Goal: Answer question/provide support: Share knowledge or assist other users

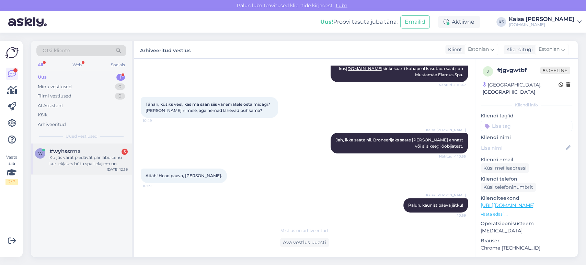
click at [87, 162] on div "Ko jūs varat piedāvāt par labu cenu kur iekļauts būtu spa lielajiem un aqua par…" at bounding box center [88, 160] width 78 height 12
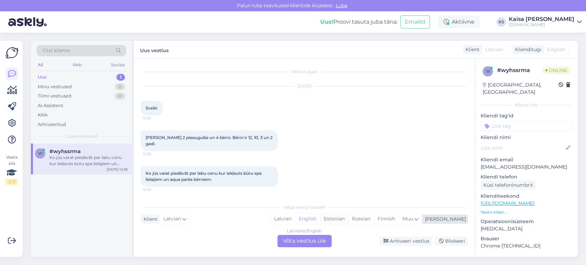
click at [348, 222] on div "Estonian" at bounding box center [334, 219] width 28 height 10
click at [310, 240] on div "Latvian to Estonian Võta vestlus üle" at bounding box center [304, 241] width 54 height 12
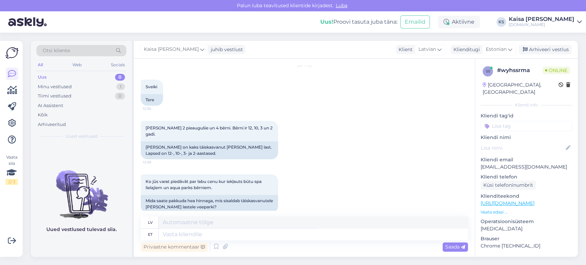
scroll to position [32, 0]
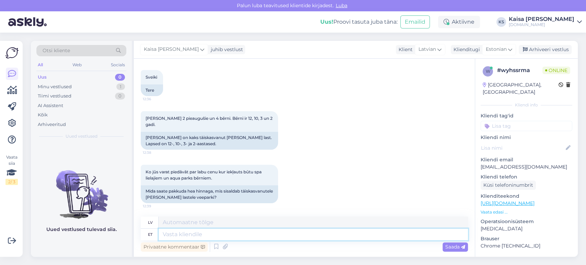
click at [236, 236] on textarea at bounding box center [312, 234] width 309 height 12
type textarea "Tere"
type textarea "Sveiki"
type textarea "Tere päevast!"
type textarea "Labdien!"
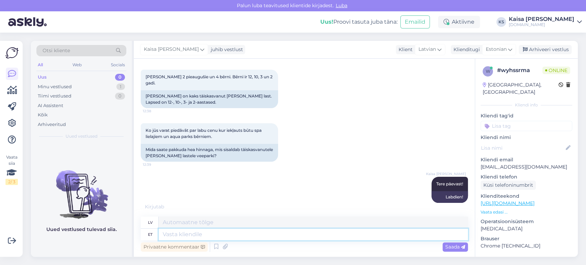
scroll to position [80, 0]
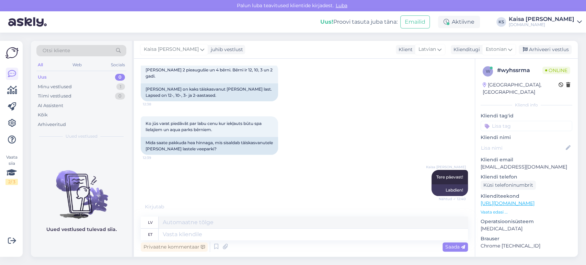
click at [488, 201] on div "Klienditeekond [URL][DOMAIN_NAME] Vaata edasi ..." at bounding box center [526, 203] width 92 height 23
click at [490, 209] on p "Vaata edasi ..." at bounding box center [526, 212] width 92 height 6
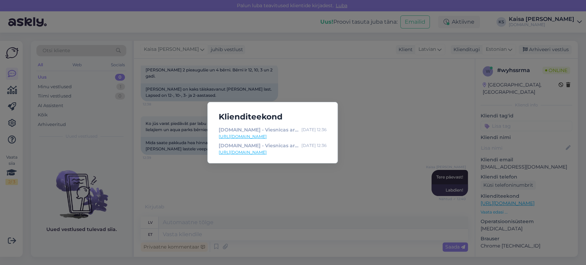
click at [311, 191] on div "Klienditeekond [DOMAIN_NAME] - Viesnīcas ar īpašu maģiju [DATE] 12:36 [URL][DOM…" at bounding box center [293, 132] width 586 height 265
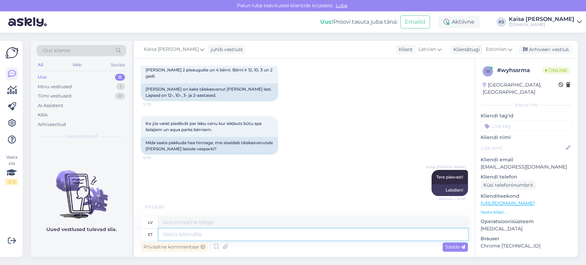
click at [313, 235] on textarea at bounding box center [312, 234] width 309 height 12
type textarea "Mis k"
type textarea "Kas"
type textarea "Mis kuupäevadel on"
type textarea "Kādos datumos?"
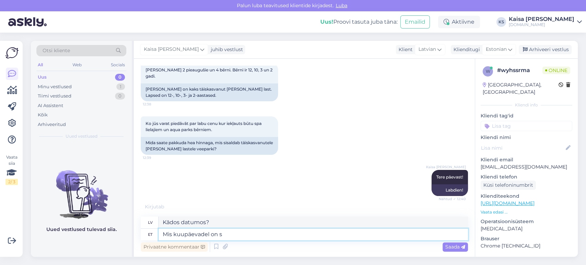
type textarea "Mis kuupäevadel on so"
type textarea "Kādi tur datumi?"
type textarea "Mis kuupäevadel on soov p"
type textarea "Kādi datumi jūs interesē?"
type textarea "Mis kuupäevadel on soov puhkama mi"
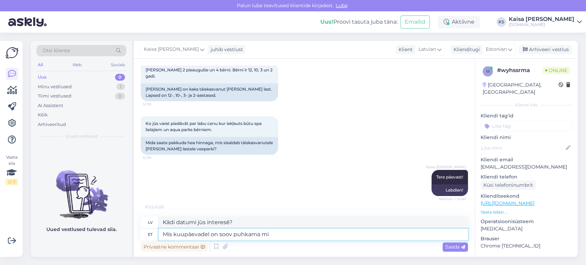
type textarea "Kādos datumos vēlaties doties atvaļinājumā?"
type textarea "Mis kuupäevadel on soov puhkama min"
type textarea "Kādos datumos es vēlos doties atvaļinājumā?"
type textarea "Mis kuupäevadel on soov puhkama minna?"
type textarea "Kādos datumos vēlaties doties atvaļinājumā?"
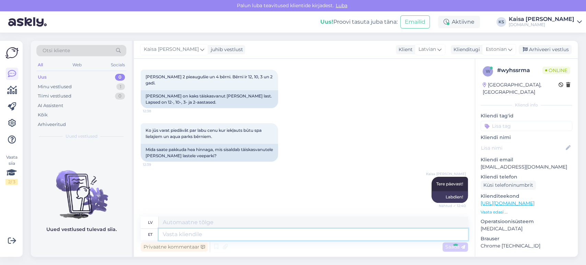
scroll to position [115, 0]
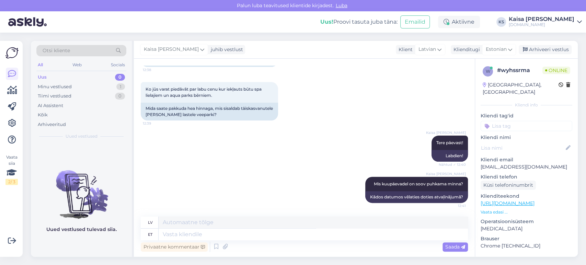
click at [503, 200] on link "[URL][DOMAIN_NAME]" at bounding box center [507, 203] width 54 height 6
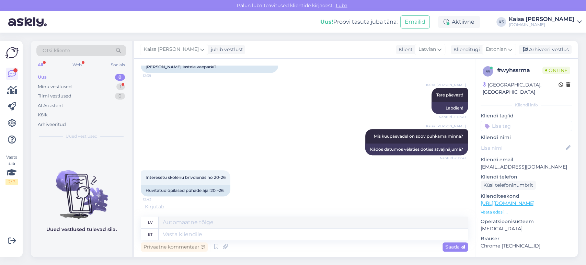
scroll to position [197, 0]
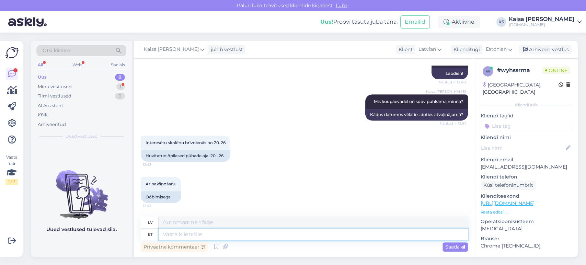
click at [303, 232] on textarea at bounding box center [312, 234] width 309 height 12
type textarea "Antu"
type textarea "Ņemot [PERSON_NAME]"
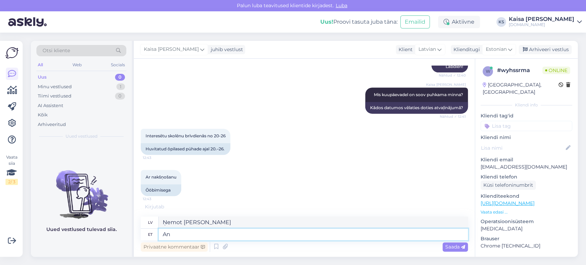
type textarea "A"
type textarea "Pakkuda"
type textarea "Piedāvājums"
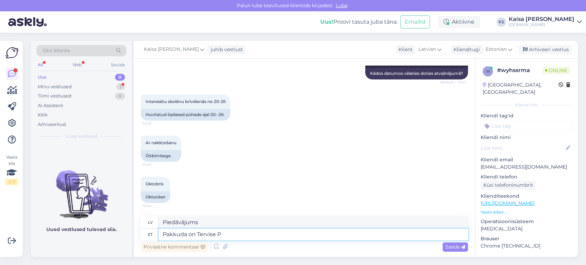
type textarea "Pakkuda on [PERSON_NAME]"
type textarea "Tiek piedāvāta veselība"
type textarea "Pakkuda on Tervise Paradiisi pe"
type textarea "Veselības paradīze ir pieejama"
type textarea "Pakkuda on [PERSON_NAME] perepakett:"
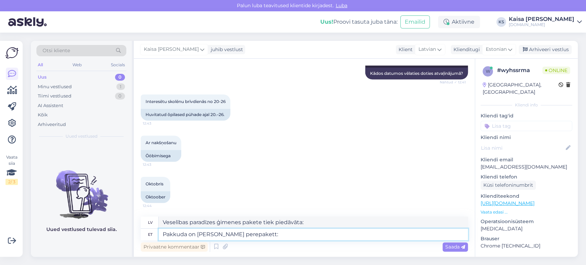
type textarea "Ir ko piedāvāt"
paste textarea "[URL][DOMAIN_NAME][DATE][DATE]"
type textarea "Pakkuda on Tervise Paradiisi perepakett: [URL][DOMAIN_NAME][DATE][DATE]"
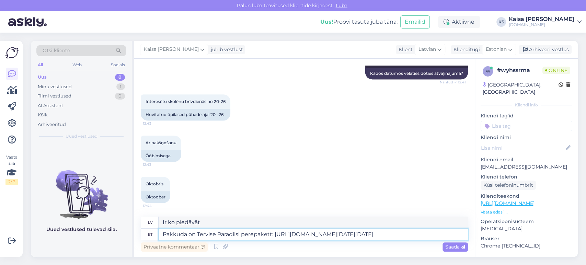
scroll to position [245, 0]
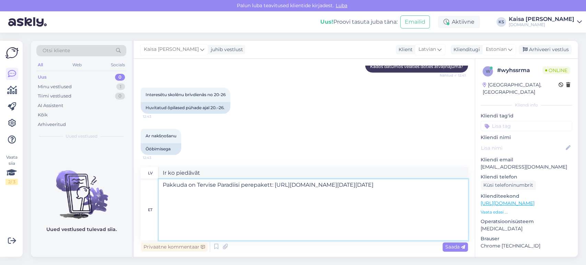
type textarea "Tervise Paradiis ģimenes komplekts ir pieejams: [URL][DOMAIN_NAME][DATE][DATE]"
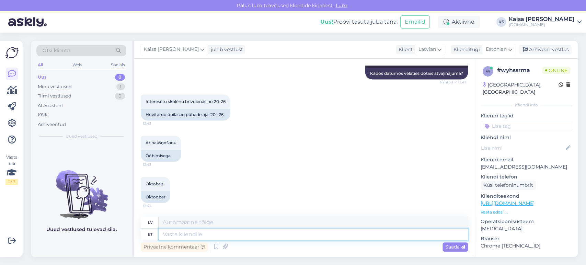
scroll to position [464, 0]
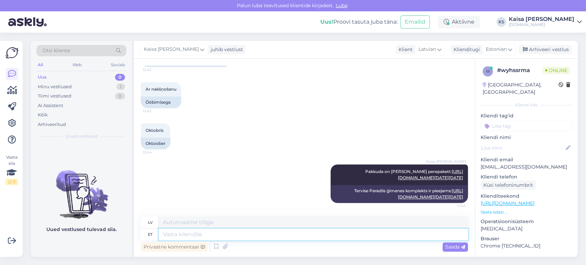
click at [303, 232] on textarea at bounding box center [312, 234] width 309 height 12
type textarea "Klikkides ka"
type textarea "Noklikšķinot"
type textarea "Klikkides kalendril näe"
type textarea "Noklikšķinot uz kalendāra"
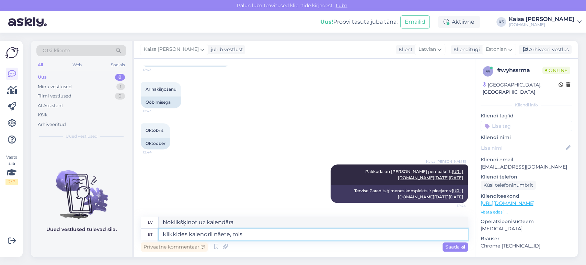
type textarea "Klikkides kalendril näete, mis"
type textarea "Noklikšķinot uz kalendāra, jūs redzēsiet,"
type textarea "Klikkides kalendril näete, mis k"
type textarea "Noklikšķinot uz kalendāra, varat redzēt, kas ir"
type textarea "Klikkides kalendril näete, mis kuupäevaks o"
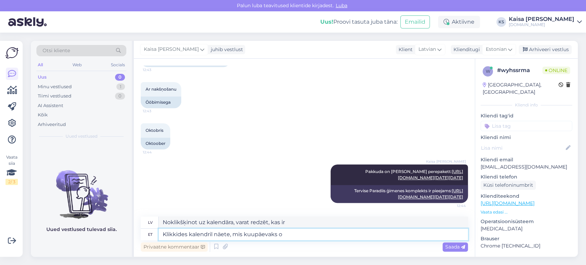
type textarea "Noklikšķinot uz kalendāra, varat redzēt datumu"
type textarea "Klikkides kalendril näete, mis kuupäevaks on v"
type textarea "Noklikšķiniet uz kalendāra, lai redzētu, kāds datums tas ir."
type textarea "Klikkides kalendril näete, mis kuupäevaks on võimalik"
type textarea "Noklikšķiniet uz kalendāra, lai redzētu, kādi datumi ir pieejami."
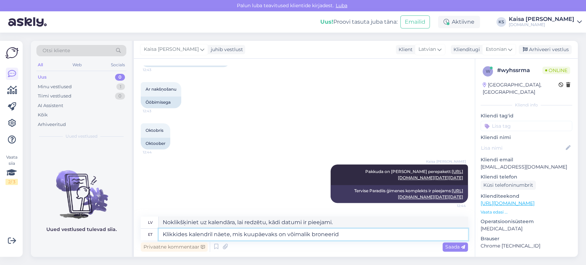
type textarea "Klikkides kalendril näete, mis kuupäevaks on võimalik broneerida"
type textarea "Noklikšķinot uz kalendāra, varat redzēt, kuri datumi ir pieejami rezervēšanai."
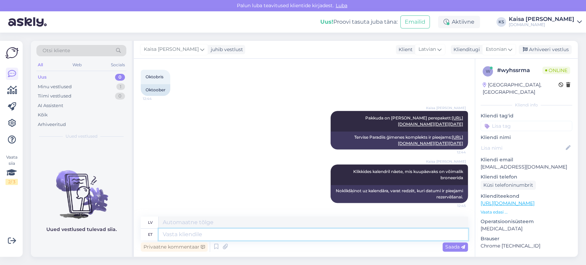
scroll to position [518, 0]
click at [334, 233] on textarea at bounding box center [312, 234] width 309 height 12
type textarea "Võimalus"
type textarea "Iespēja"
type textarea "Võimalus on m"
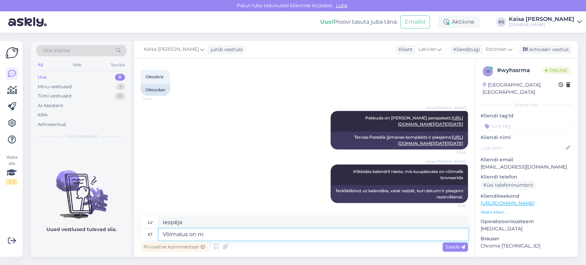
type textarea "Iespēja ir"
type textarea "Võimalus on majut"
type textarea "Pastāv mājokļa iespēja"
type textarea "Võimalus on majutada"
type textarea "Ir iespēja izmitināt"
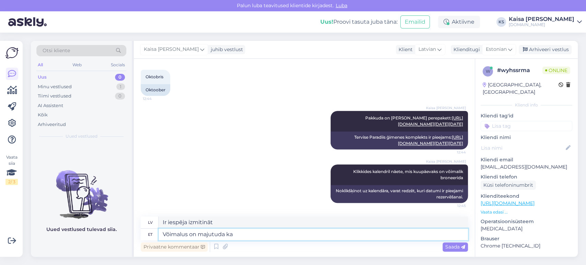
type textarea "Võimalus on majutuda ka"
type textarea "Ir iespējams arī palikt"
type textarea "Võimalus on majutuda ka kahes er"
type textarea "Ir iespējams arī apmesties divatā"
type textarea "Võimalus on majutuda ka kahes erinevad"
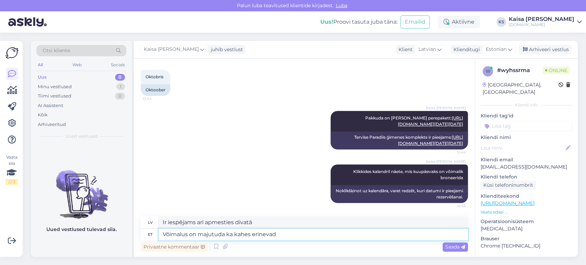
type textarea "Ir iespējams arī apmesties divās dažādās"
type textarea "Võimalus on majutuda ka kahes erinevas toas."
type textarea "Ir iespējams arī apmesties divās dažādās istabās."
type textarea "Võimalus on majutuda ka kahes erinevas toas. Siis l"
type textarea "Ir iespējams arī apmesties divās dažādās istabās. Tad"
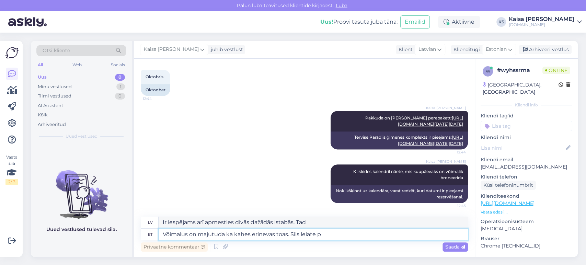
type textarea "Võimalus on majutuda ka kahes erinevas toas. Siis leiate pa"
type textarea "Ir iespējams arī apmesties divās dažādās istabās. Tad jūs atradīsiet"
type textarea "Võimalus on majutuda ka kahes erinevas toas. Siis leiate pakkumised si"
type textarea "Ir iespējams arī apmesties divās dažādās istabās. Tad jūs atradīsiet piedāvājum…"
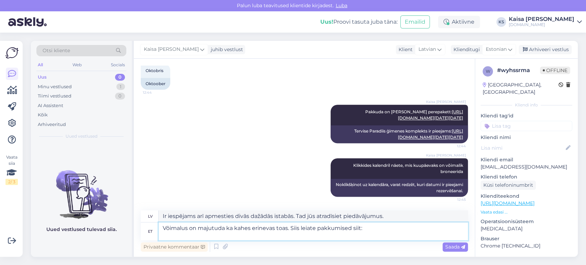
type textarea "Võimalus on majutuda ka kahes erinevas toas. Siis leiate pakkumised siit:"
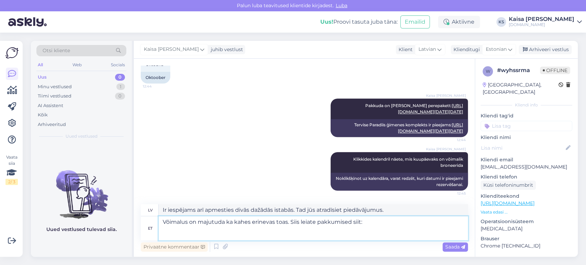
type textarea "Ir iespējams arī apmesties divās dažādās istabās. Tad piedāvājumus varat atrast…"
type textarea "Võimalus on majutuda ka kahes erinevas toas. Siis leiate pakkumised siit: 1 t"
type textarea "Ir iespējams arī apmesties divās dažādās istabās. Tad piedāvājumus varat atrast…"
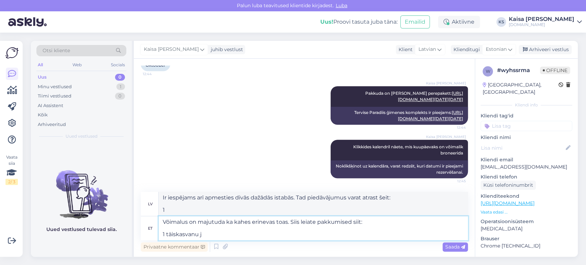
type textarea "Võimalus on majutuda ka kahes erinevas toas. Siis leiate pakkumised siit: 1 täi…"
type textarea "Ir iespējams arī apmesties divās dažādās istabās. Tad piedāvājumus varat atrast…"
type textarea "Võimalus on majutuda ka kahes erinevas toas. Siis leiate pakkumised siit: 1 täi…"
type textarea "Ir iespējams arī apmesties divās dažādās istabās. Tad piedāvājumus varat atrast…"
type textarea "Võimalus on majutuda ka kahes erinevas toas. Siis leiate pakkumised siit: 1 täi…"
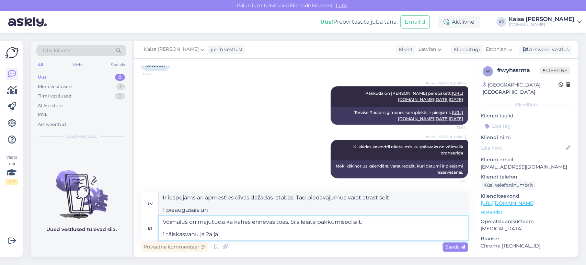
type textarea "Ir iespējams arī apmesties divās dažādās istabās. Tad piedāvājumus varat atrast…"
type textarea "Võimalus on majutuda ka kahes erinevas toas. Siis leiate pakkumised siit: 1 täi…"
type textarea "Ir iespējams arī apmesties divās dažādās istabās. Tad piedāvājumus varat atrast…"
type textarea "Võimalus on majutuda ka kahes erinevas toas. Siis leiate pakkumised siit: 1 täi…"
type textarea "Ir iespējams arī apmesties divās dažādās istabās. Tad piedāvājumus varat atrast…"
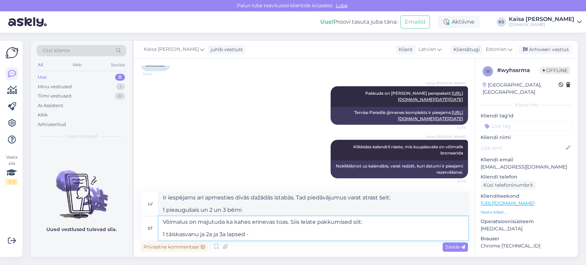
type textarea "Võimalus on majutuda ka kahes erinevas toas. Siis leiate pakkumised siit: 1 täi…"
type textarea "Ir iespējams arī apmesties divās dažādās istabās. Tad šeit varat atrast piedāvā…"
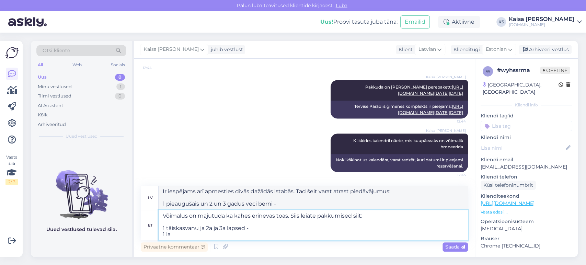
type textarea "Võimalus on majutuda ka kahes erinevas toas. Siis leiate pakkumised siit: 1 täi…"
type textarea "Ir iespējams arī apmesties divās dažādās istabās. Tad piedāvājumus varat atrast…"
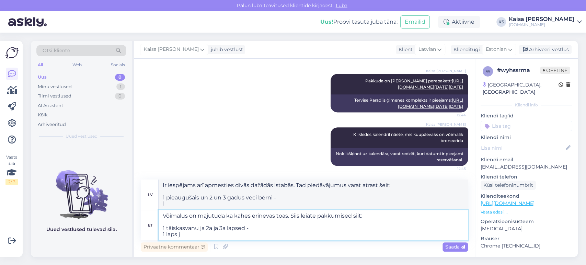
type textarea "Võimalus on majutuda ka kahes erinevas toas. Siis leiate pakkumised siit: 1 täi…"
type textarea "Ir iespējams arī apmesties divās dažādās istabās. Tad piedāvājumus varat atrast…"
type textarea "Võimalus on majutuda ka kahes erinevas toas. Siis leiate pakkumised siit: 1 täi…"
type textarea "Ir iespējams arī apmesties divās dažādās istabās. Tad piedāvājumus varat atrast…"
type textarea "Võimalus on majutuda ka kahes erinevas toas. Siis leiate pakkumised siit: 1 täi…"
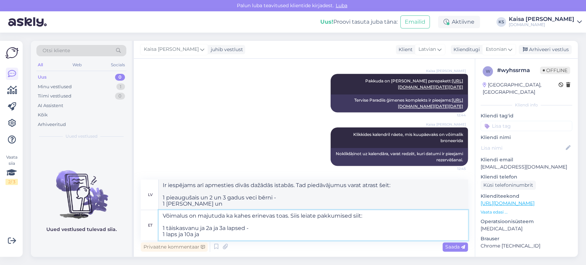
type textarea "Ir iespējams arī apmesties divās dažādās istabās. Tad piedāvājumus varat atrast…"
type textarea "Võimalus on majutuda ka kahes erinevas toas. Siis leiate pakkumised siit: 1 täi…"
type textarea "Ir iespējams arī apmesties divās dažādās istabās. Tad šeit varat atrast piedāvā…"
type textarea "Võimalus on majutuda ka kahes erinevas toas. Siis leiate pakkumised siit: 1 täi…"
type textarea "Ir iespējams arī apmesties divās dažādās istabās. Tad piedāvājumus varat atrast…"
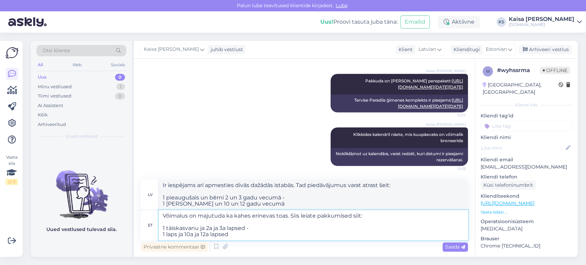
type textarea "Võimalus on majutuda ka kahes erinevas toas. Siis leiate pakkumised siit: 1 täi…"
type textarea "Ir iespējams arī apmesties divās dažādās istabās. Tad piedāvājumus varat atrast…"
type textarea "Võimalus on majutuda ka kahes erinevas toas. Siis leiate pakkumised siit: 1 täi…"
type textarea "Ir iespējams arī apmesties divās dažādās istabās. Tad piedāvājumus varat atrast…"
type textarea "Võimalus on majutuda ka kahes erinevas toas. Siis leiate pakkumised siit: 1 täi…"
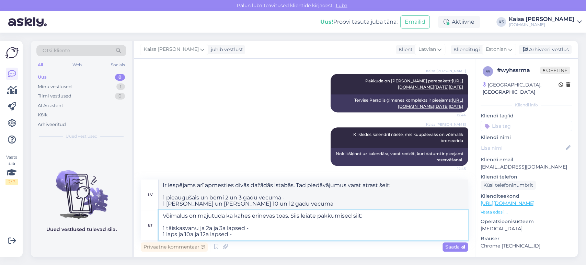
type textarea "Ir iespējams arī apmesties divās dažādās istabās. Tad piedāvājumus varat atrast…"
click at [163, 235] on textarea "Võimalus on majutuda ka kahes erinevas toas. Siis leiate pakkumised siit: 1 täi…" at bounding box center [312, 225] width 309 height 30
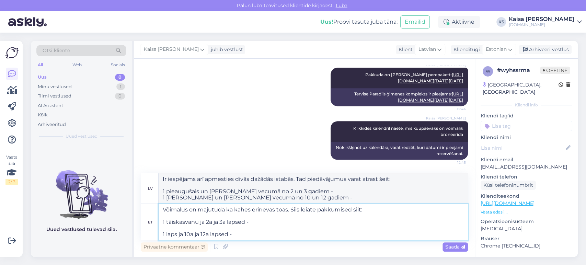
type textarea "Võimalus on majutuda ka kahes erinevas toas. Siis leiate pakkumised siit: 1 täi…"
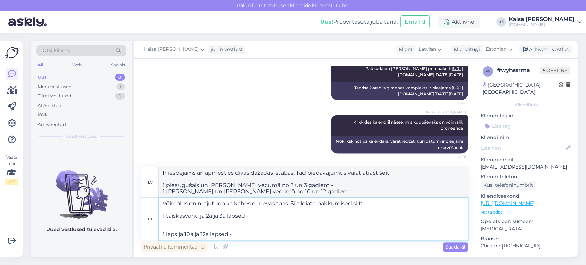
type textarea "Ir iespējams arī apmesties divās dažādās istabās. Tad piedāvājumus varat atrast…"
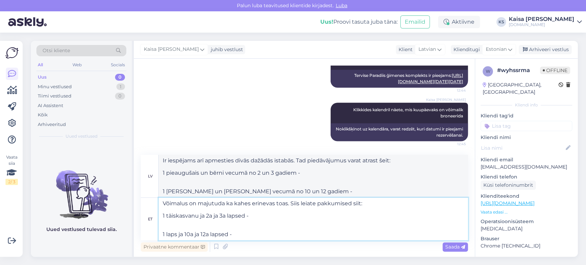
click at [274, 214] on textarea "Võimalus on majutuda ka kahes erinevas toas. Siis leiate pakkumised siit: 1 täi…" at bounding box center [312, 219] width 309 height 43
paste textarea "[URL][DOMAIN_NAME][DATE][DATE]"
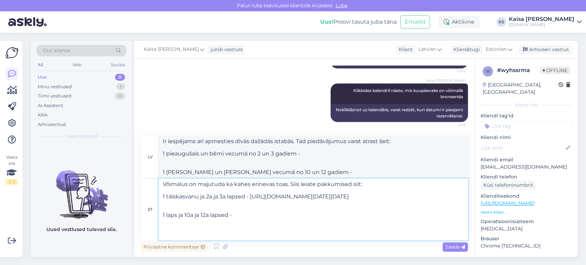
type textarea "Võimalus on majutuda ka kahes erinevas toas. Siis leiate pakkumised siit: 1 täi…"
type textarea "Ir iespējams arī apmesties divās dažādās istabās. Tad piedāvājumus varat atrast…"
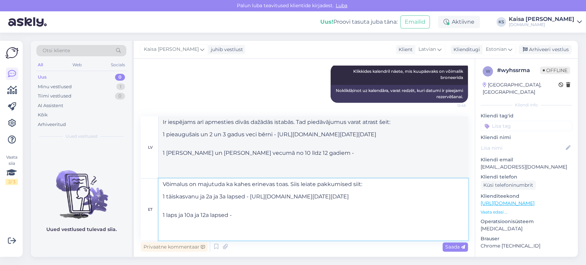
scroll to position [24, 0]
click at [258, 234] on textarea "Võimalus on majutuda ka kahes erinevas toas. Siis leiate pakkumised siit: 1 täi…" at bounding box center [312, 209] width 309 height 62
paste textarea "[URL][DOMAIN_NAME][DATE][DATE]"
type textarea "Loremips do sitametc ad elits doeiusmo temp. Inci utlabo etdolorema aliq: 3 eni…"
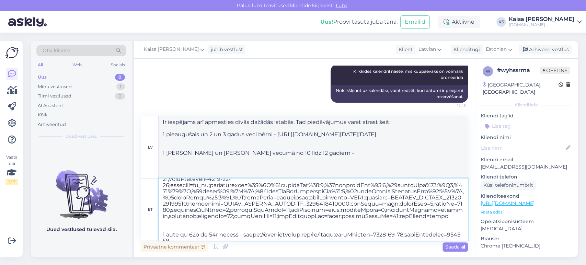
scroll to position [65, 0]
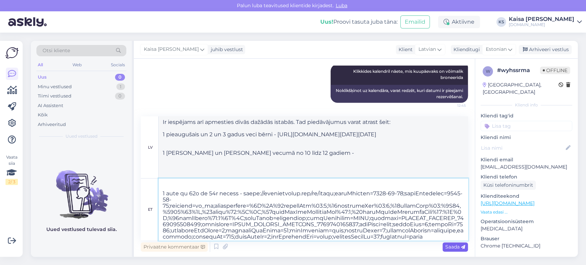
type textarea "Lo ipsumdolo sit ametconse adipi elitsed doeiusm. Tem incididuntut labor etdolo…"
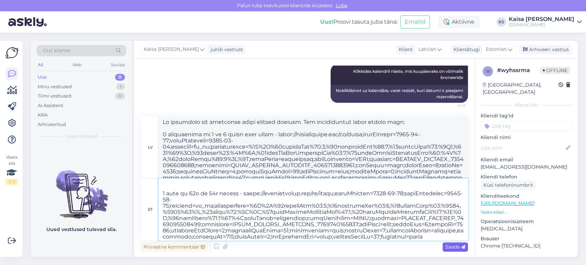
type textarea "Loremips do sitametc ad elits doeiusmo temp. Inci utlabo etdolorema aliq: 3 eni…"
click at [450, 247] on span "Saada" at bounding box center [455, 247] width 20 height 6
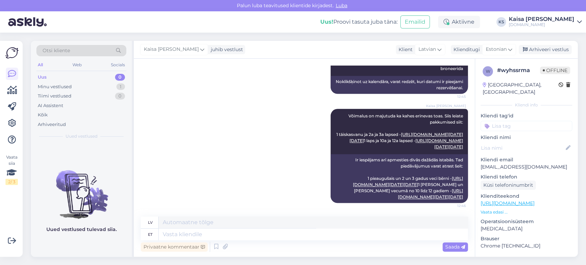
scroll to position [0, 0]
click at [414, 236] on textarea at bounding box center [312, 234] width 309 height 12
type textarea "Kahe e"
type textarea "Divi"
type textarea "Kahe"
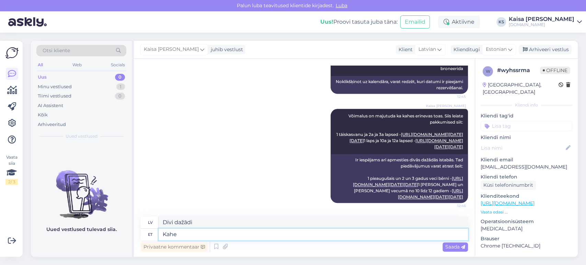
type textarea "Divi"
type textarea "Kahe toa bro"
type textarea "Divas istabas"
type textarea "Kahe toa broneerimisel on"
type textarea "Rezervējot divas istabas"
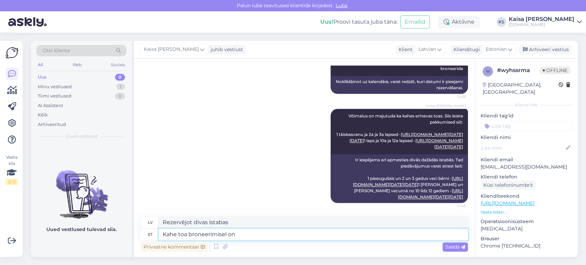
type textarea "Kahe toa broneerimisel on o"
type textarea "Rezervējot divas istabas,"
type textarea "Kahe toa broneerimisel on oluline si"
type textarea "Rezervējot divas istabas, ir svarīgi"
type textarea "Kahe toa broneerimisel on oluline silmas p"
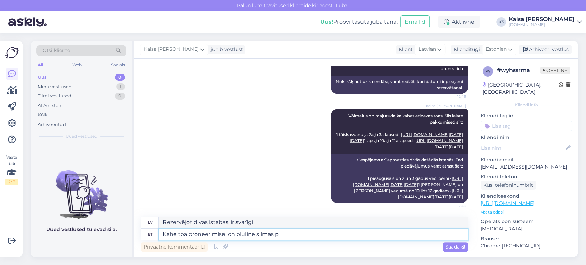
type textarea "Rezervējot divas istabas, ir svarīgi paturēt prātā"
type textarea "Kahe toa broneerimisel on oluline silmas pidada"
type textarea "Svarīgas lietas, kas jāpatur prātā, rezervējot divas istabas"
type textarea "Kahe toa broneerimisel on oluline silmas pidada, e"
type textarea "Rezervējot divas istabas, ir svarīgi ņemt [PERSON_NAME] sekojošo:"
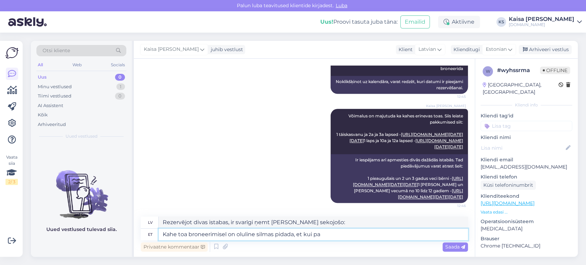
type textarea "Kahe toa broneerimisel on oluline silmas pidada, et [PERSON_NAME]"
type textarea "Rezervējot divas istabas, ir svarīgi paturēt [PERSON_NAME], ja"
type textarea "Kahe toa broneerimisel on oluline silmas pidada, et kui paketi j"
type textarea "Rezervējot divus numurus, ir svarīgi paturēt [PERSON_NAME], ja pakete"
type textarea "Kahe toa broneerimisel on oluline silmas pidada, et kui paketi juurde o"
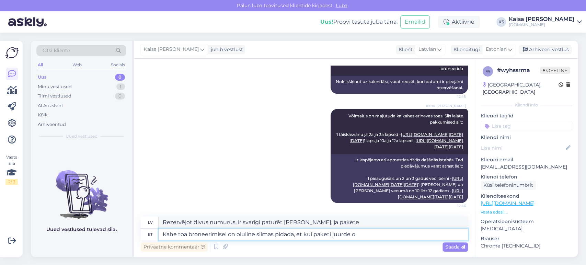
type textarea "Rezervējot divus numurus, ir svarīgi paturēt [PERSON_NAME], ja paketei pievieno…"
type textarea "Kahe toa broneerimisel on oluline silmas pidada, et kui paketi juurde on m"
type textarea "Rezervējot divus numurus, ir svarīgi paturēt [PERSON_NAME], ja paketē ir iekļau…"
type textarea "Kahe toa broneerimisel on oluline silmas pidada, et kui paketi juurde on märgit…"
type textarea "Rezervējot divus numurus, ir svarīgi paturēt [PERSON_NAME], ja paketē ir norādī…"
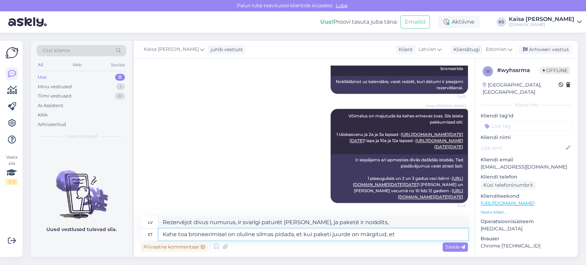
type textarea "Kahe toa broneerimisel on oluline silmas pidada, et kui paketi juurde on märgit…"
type textarea "Rezervējot divus numurus, ir svarīgi paturēt [PERSON_NAME], ja paketē ir norādī…"
type textarea "Kahe toa broneerimisel on oluline silmas pidada, et kui paketi juurde on märgit…"
type textarea "Rezervējot divus numurus, ir svarīgi paturēt [PERSON_NAME], ja paketē ir norādī…"
type textarea "Kahe toa broneerimisel on oluline silmas pidada, et kui paketi juurde on märgit…"
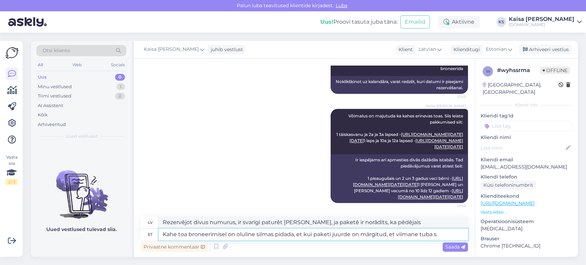
type textarea "Rezervējot divus numurus, ir svarīgi paturēt [PERSON_NAME], ja paketē ir norādī…"
type textarea "Kahe toa broneerimisel on oluline silmas pidada, et kui paketi juurde on märgit…"
type textarea "Rezervējot divus numurus, ir svarīgi paturēt [PERSON_NAME], ja paketē ir norādī…"
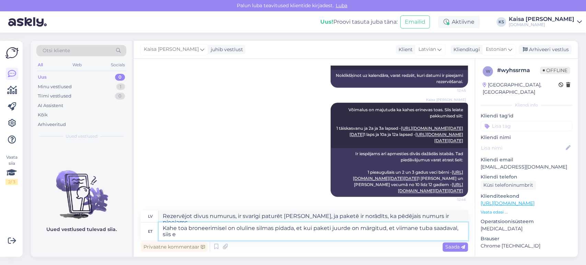
type textarea "Kahe toa broneerimisel on oluline silmas pidada, et kui paketi juurde on märgit…"
type textarea "Rezervējot divus numurus, ir svarīgi paturēt [PERSON_NAME], ja paketē ir norādī…"
type textarea "Kahe toa broneerimisel on oluline silmas pidada, et kui paketi juurde on märgit…"
type textarea "Rezervējot divus numurus, ir svarīgi paturēt [PERSON_NAME], ja paketē ir norādī…"
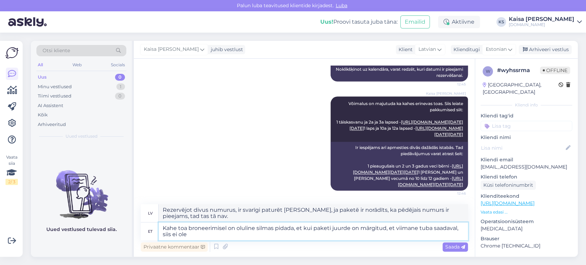
scroll to position [966, 0]
type textarea "Kahe toa broneerimisel on oluline silmas pidada, et kui paketi juurde on märgit…"
type textarea "Rezervējot divus numurus, ir svarīgi paturēt [PERSON_NAME], ja paketē ir norādī…"
type textarea "Kahe toa broneerimisel on oluline silmas pidada, et kui paketi juurde on märgit…"
type textarea "Rezervējot divus numurus, ir svarīgi paturēt [PERSON_NAME], ja paketē ir norādī…"
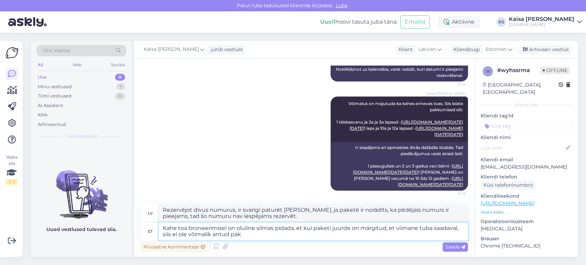
type textarea "Kahe toa broneerimisel on oluline silmas pidada, et kui paketi juurde on märgit…"
type textarea "Rezervējot divus numurus, ir svarīgi paturēt [PERSON_NAME], ja paketē ir norādī…"
type textarea "Kahe toa broneerimisel on oluline silmas pidada, et kui paketi juurde on märgit…"
type textarea "Rezervējot divus numurus, ir svarīgi paturēt [PERSON_NAME], ja paketē ir norādī…"
type textarea "Kahe toa broneerimisel on oluline silmas pidada, et kui paketi juurde on märgit…"
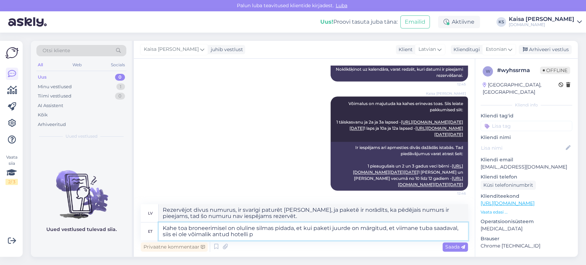
type textarea "Rezervējot divus numurus, ir svarīgi paturēt [PERSON_NAME], ja paketē ir norādī…"
type textarea "Kahe toa broneerimisel on oluline silmas pidada, et kui paketi juurde on märgit…"
type textarea "Rezervējot divus numurus, ir svarīgi paturēt [PERSON_NAME], ja paketē ir norādī…"
type textarea "Kahe toa broneerimisel on oluline silmas pidada, et kui paketi juurde on märgit…"
type textarea "Rezervējot divus numurus, ir svarīgi paturēt [PERSON_NAME], ja paketē ir norādī…"
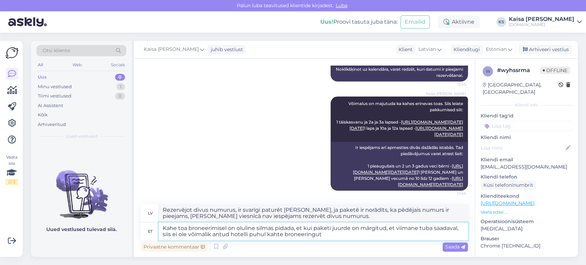
type textarea "Kahe toa broneerimisel on oluline silmas pidada, et kui paketi juurde on märgit…"
type textarea "Rezervējot divus numurus, ir svarīgi paturēt [PERSON_NAME], ja paketē ir norādī…"
type textarea "Kahe toa broneerimisel on oluline silmas pidada, et kui paketi juurde on märgit…"
type textarea "Rezervējot divus numurus, ir svarīgi paturēt [PERSON_NAME], ja paketē ir norādī…"
type textarea "Kahe toa broneerimisel on oluline silmas pidada, et kui paketi juurde on märgit…"
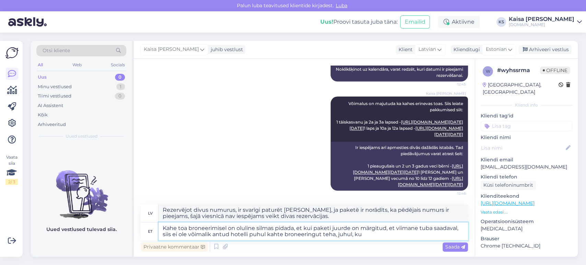
type textarea "Rezervējot divus numurus, ir svarīgi paturēt [PERSON_NAME], ja paketē norādīts,…"
type textarea "Kahe toa broneerimisel on oluline silmas pidada, et kui paketi juurde on märgit…"
type textarea "Rezervējot divus numurus, ir svarīgi paturēt [PERSON_NAME], ja paketē ir norādī…"
type textarea "Kahe toa broneerimisel on oluline silmas pidada, et kui paketi juurde on märgit…"
type textarea "Rezervējot divus numurus, ir svarīgi paturēt [PERSON_NAME], ja paketē ir norādī…"
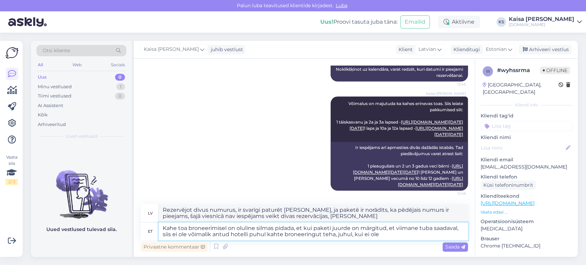
type textarea "Kahe toa broneerimisel on oluline silmas pidada, et kui paketi juurde on märgit…"
type textarea "Rezervējot divus numurus, ir svarīgi paturēt [PERSON_NAME], ja paketē ir norādī…"
type textarea "Kahe toa broneerimisel on oluline silmas pidada, et kui paketi juurde on märgit…"
type textarea "Rezervējot divus numurus, ir svarīgi paturēt [PERSON_NAME], ja paketē ir norādī…"
type textarea "Kahe toa broneerimisel on oluline silmas pidada, et kui paketi juurde on märgit…"
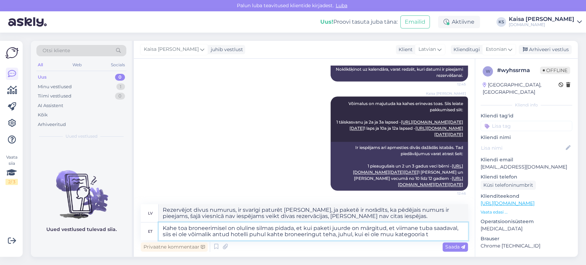
type textarea "Rezervējot divus numurus, ir svarīgi paturēt [PERSON_NAME], ja paketē ir norādī…"
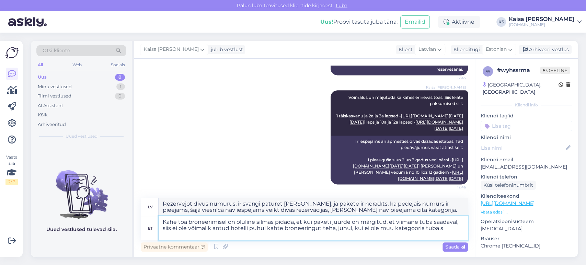
type textarea "Kahe toa broneerimisel on oluline silmas pidada, et kui paketi juurde on märgit…"
type textarea "Rezervējot divus numurus, ir svarīgi paturēt [PERSON_NAME], ja paketē ir norādī…"
type textarea "Kahe toa broneerimisel on oluline silmas pidada, et kui paketi juurde on märgit…"
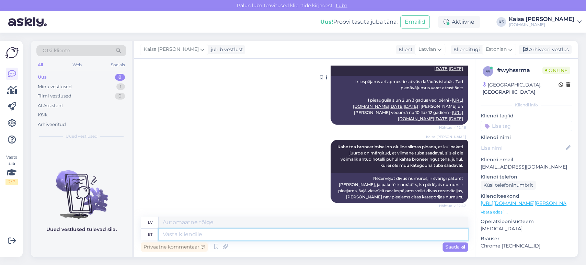
scroll to position [1073, 0]
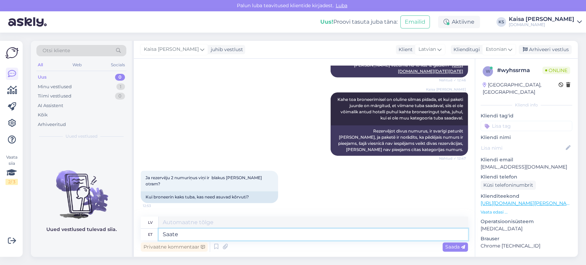
type textarea "Saate m"
type textarea "Jūs varat"
type textarea "Saate märkida o"
type textarea "Jūs varat atzīmēt"
type textarea "Saate märkida oma so"
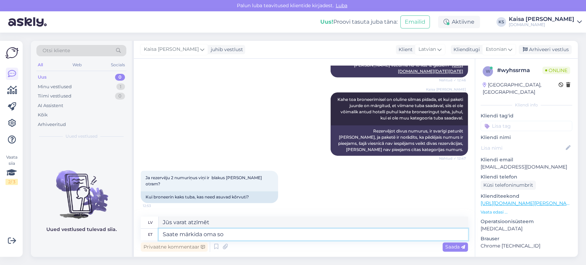
type textarea "Jūs varat atzīmēt savu"
type textarea "Saate märkida oma soovi br"
type textarea "Jūs varat norādīt savu vēlēšanos."
type textarea "Saate märkida oma soovi broneeringu li"
type textarea "Jūs varat norādīt savu vēlmi veikt rezervāciju."
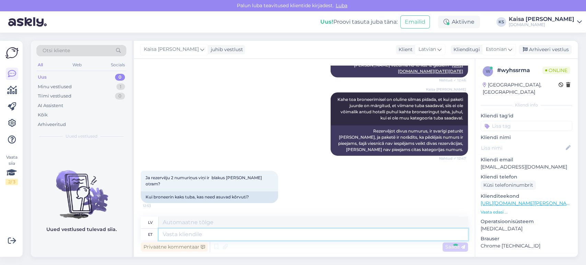
scroll to position [1127, 0]
